Goal: Task Accomplishment & Management: Manage account settings

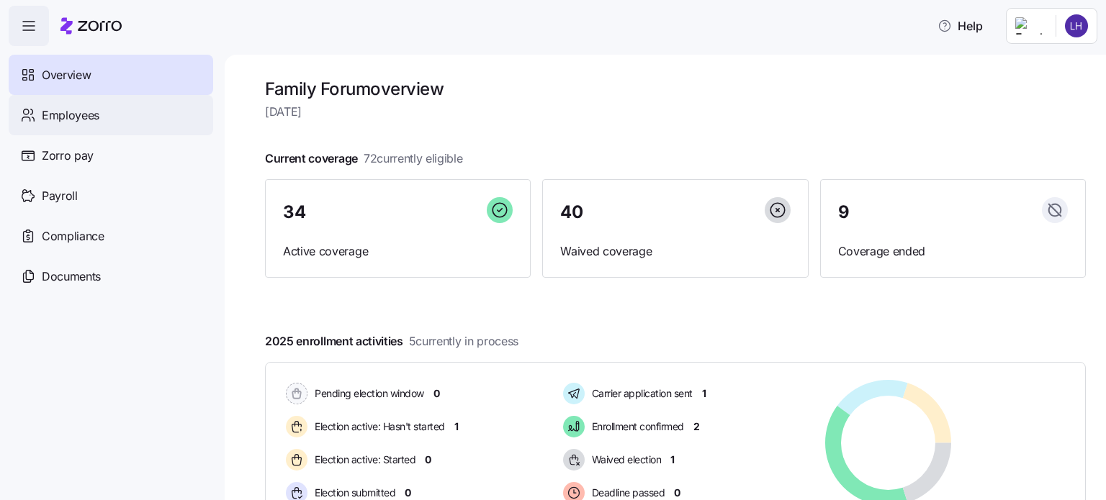
click at [47, 112] on span "Employees" at bounding box center [71, 116] width 58 height 18
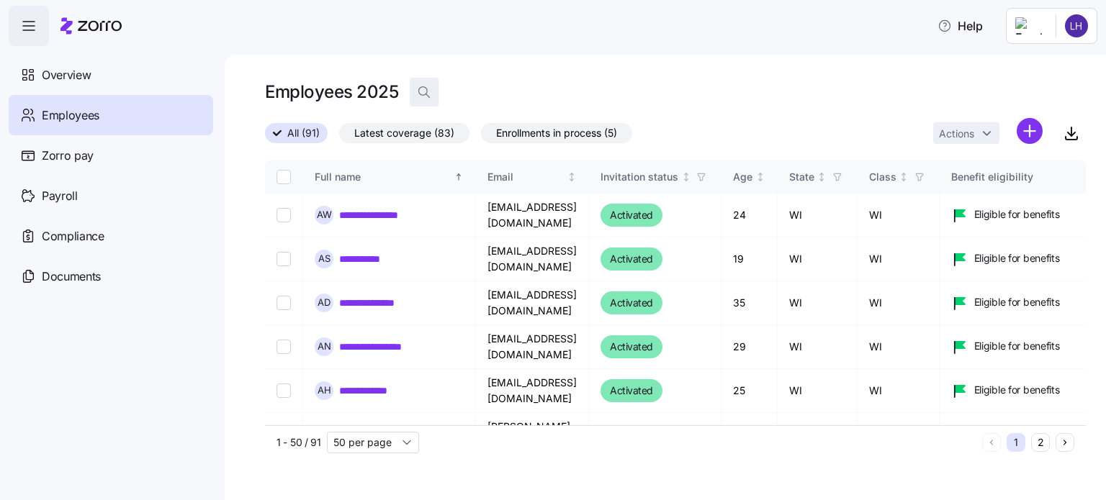
click at [428, 89] on icon "button" at bounding box center [424, 92] width 14 height 14
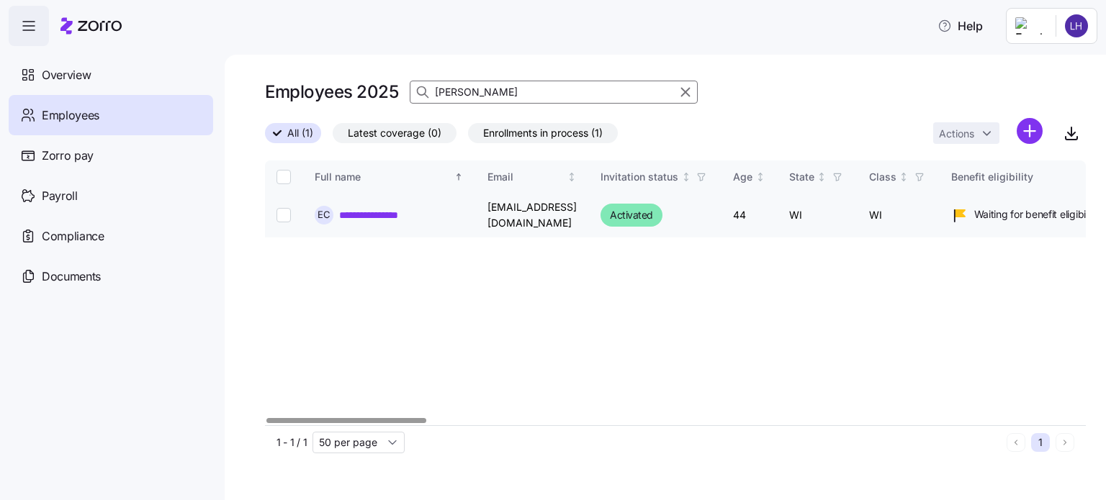
type input "[PERSON_NAME]"
click at [369, 219] on link "**********" at bounding box center [380, 215] width 82 height 14
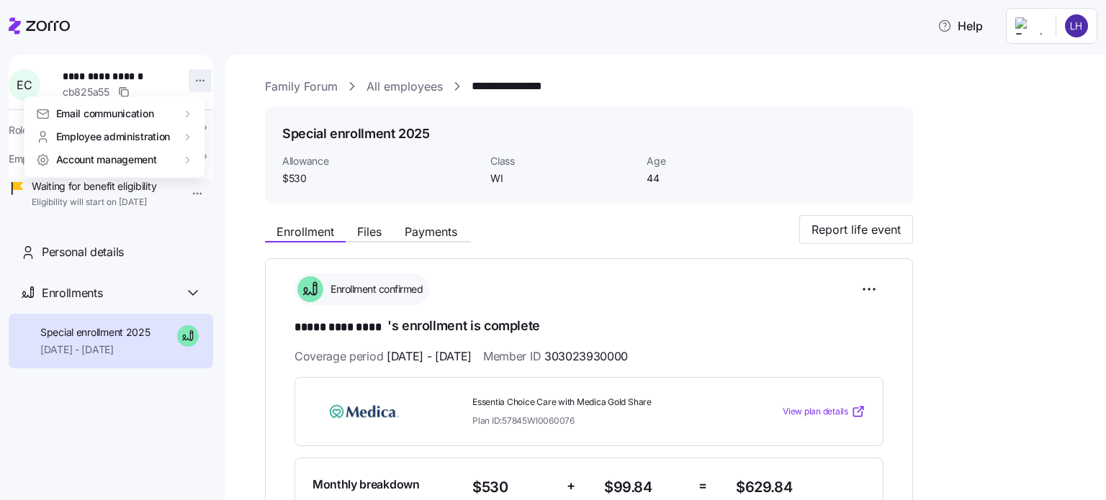
click at [189, 90] on html "**********" at bounding box center [553, 246] width 1106 height 492
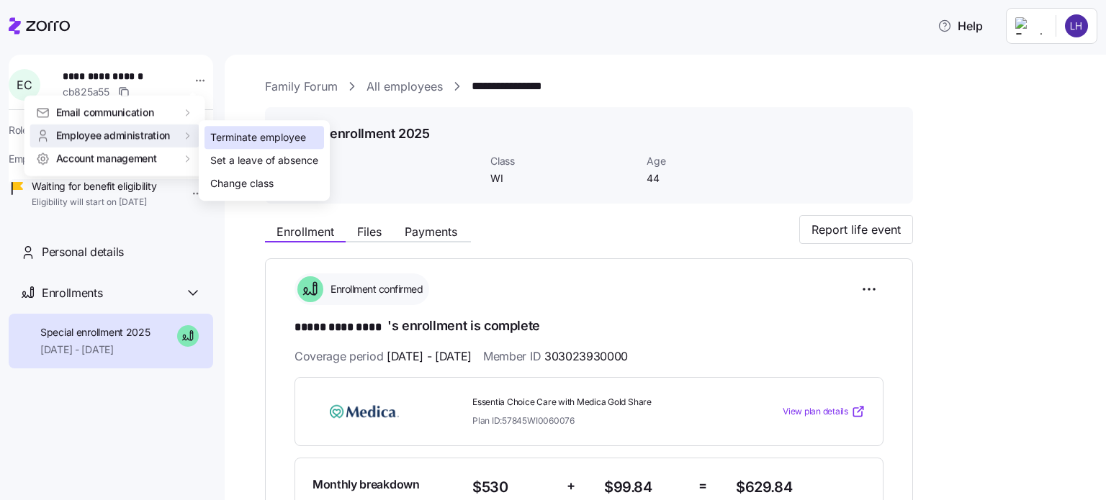
click at [233, 145] on div "Terminate employee" at bounding box center [264, 137] width 120 height 23
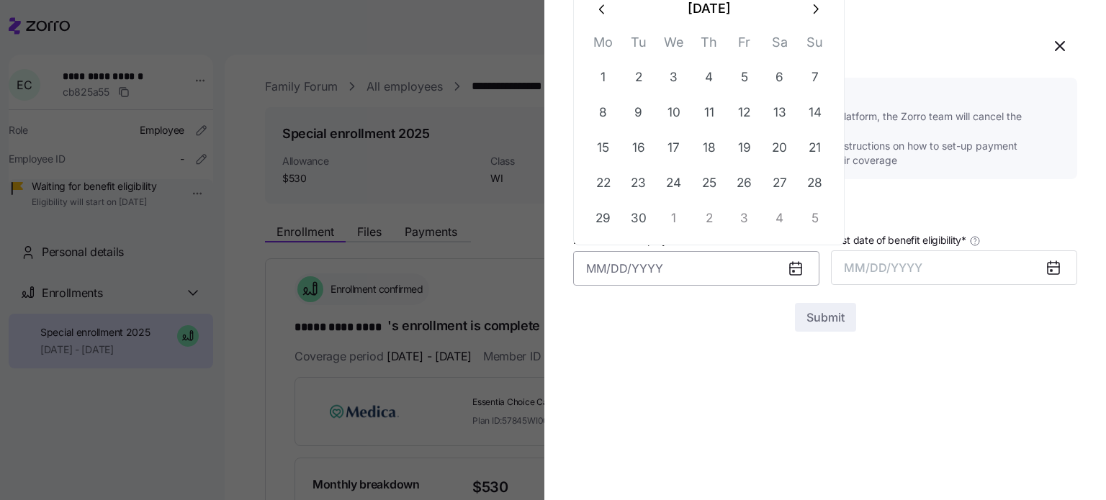
click at [693, 268] on input "Last date of employment *" at bounding box center [696, 268] width 246 height 35
click at [641, 154] on button "16" at bounding box center [638, 148] width 35 height 35
type input "[DATE]"
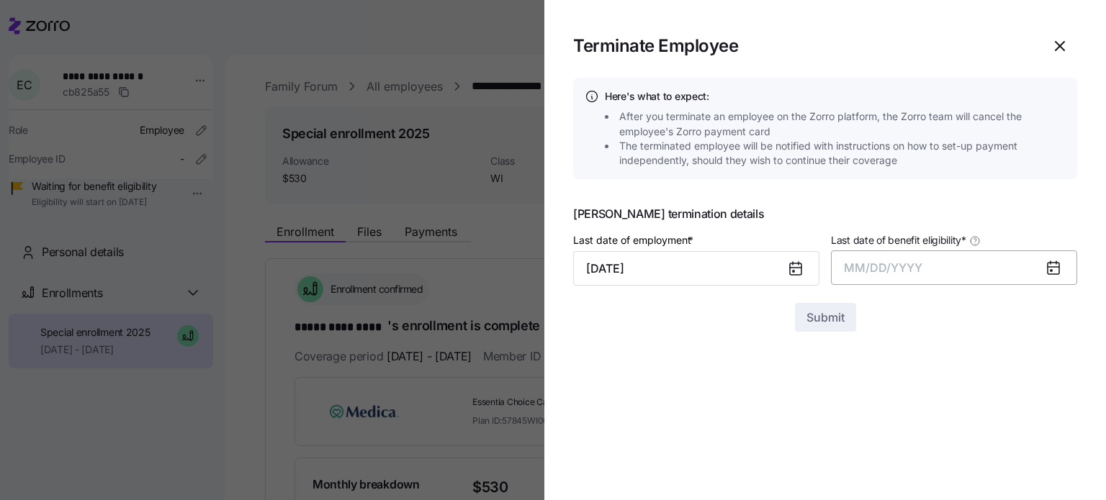
click at [917, 257] on button "MM/DD/YYYY" at bounding box center [954, 268] width 246 height 35
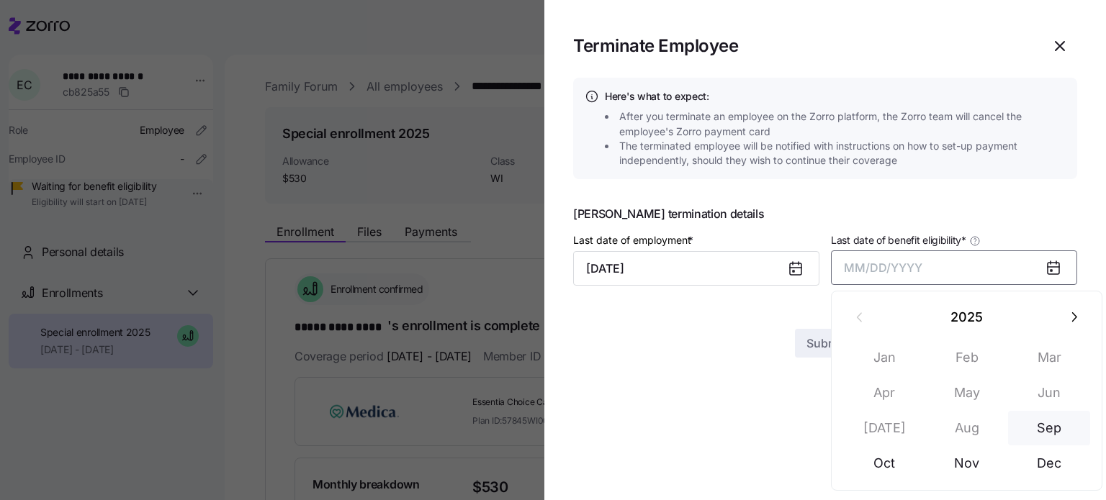
click at [1041, 428] on button "Sep" at bounding box center [1049, 428] width 82 height 35
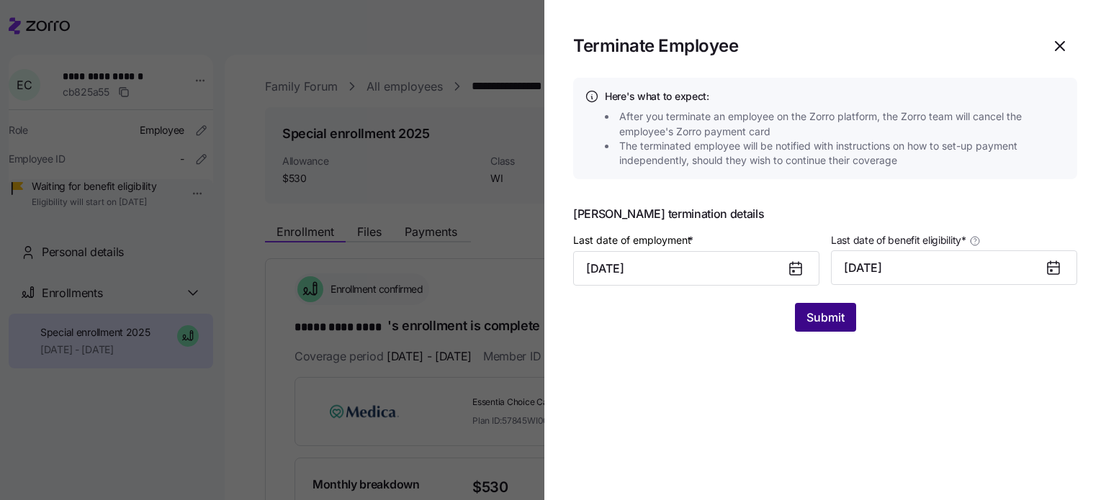
click at [837, 322] on span "Submit" at bounding box center [825, 317] width 38 height 17
